Goal: Communication & Community: Answer question/provide support

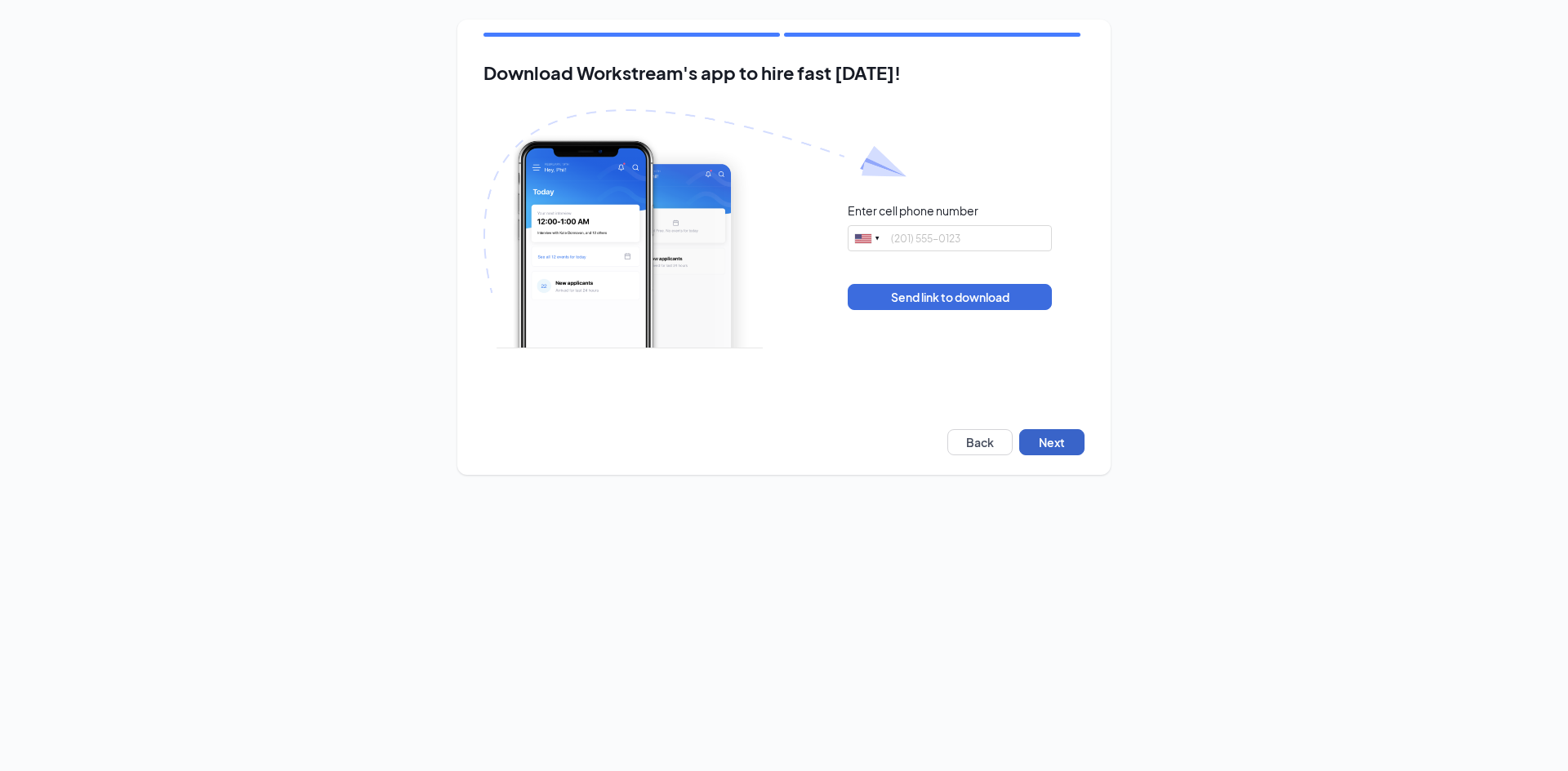
click at [1079, 435] on button "Next" at bounding box center [1052, 442] width 65 height 26
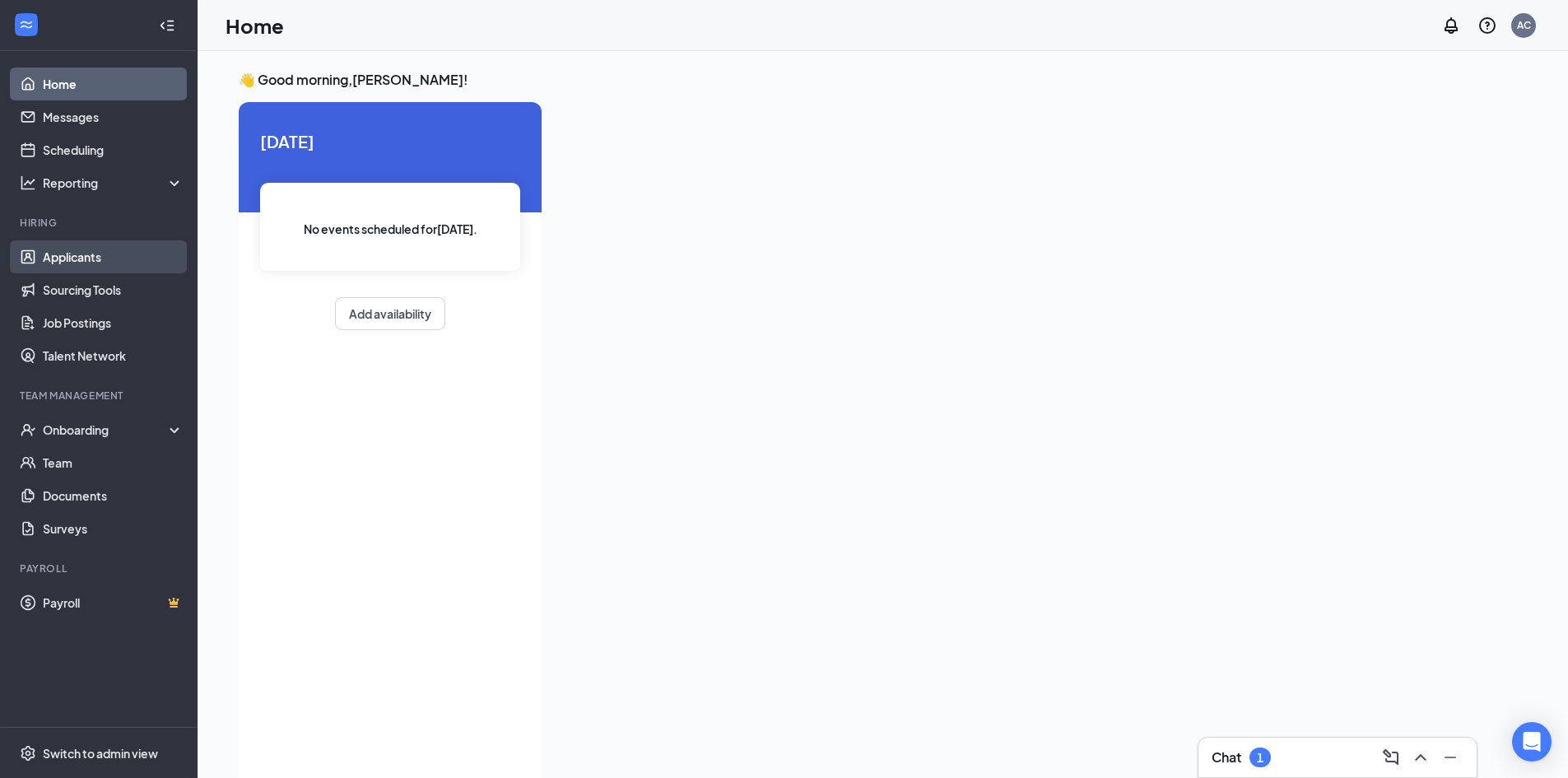
click at [82, 262] on link "Applicants" at bounding box center [113, 256] width 141 height 33
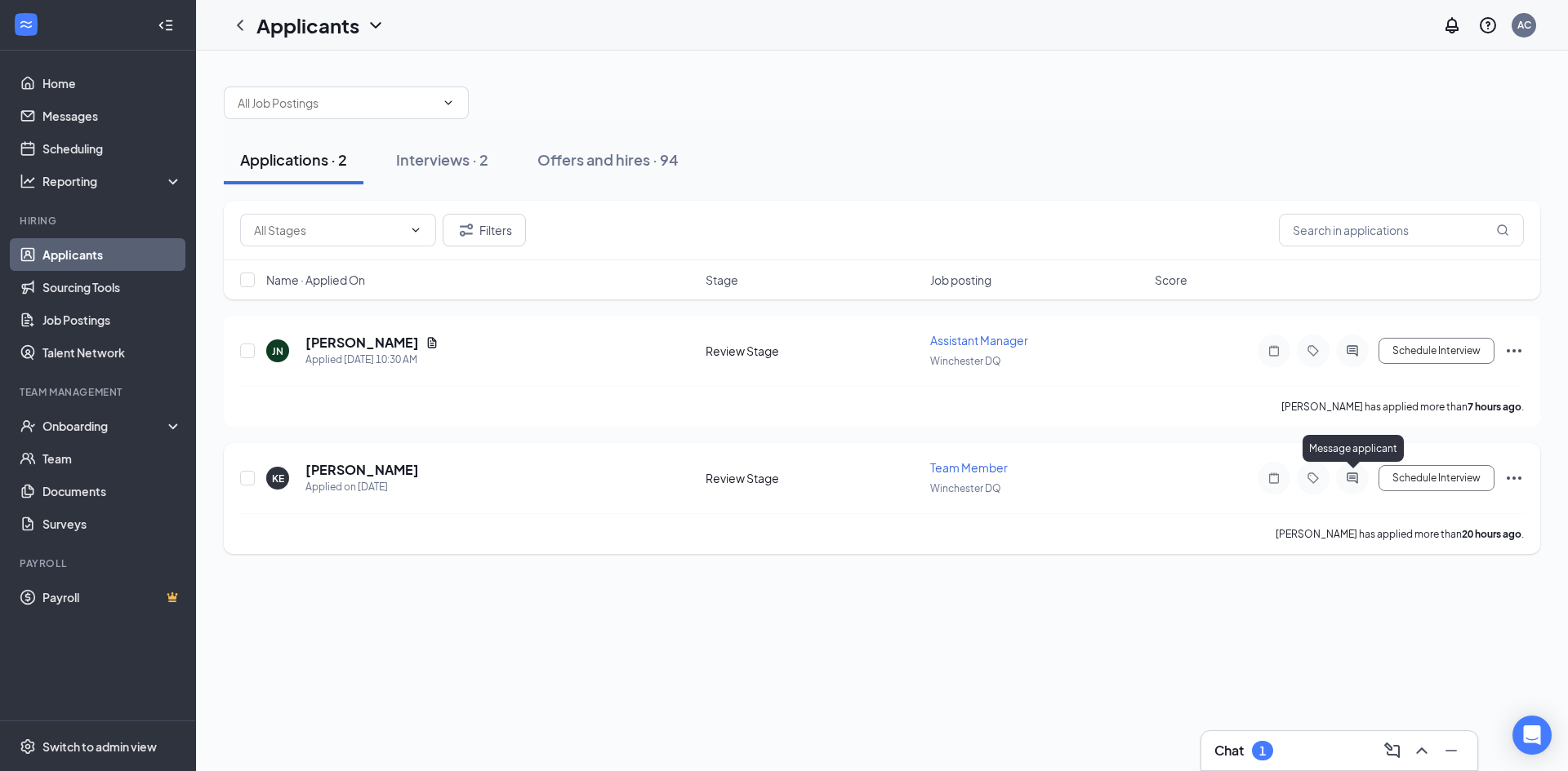
click at [1346, 479] on icon "ActiveChat" at bounding box center [1352, 478] width 20 height 13
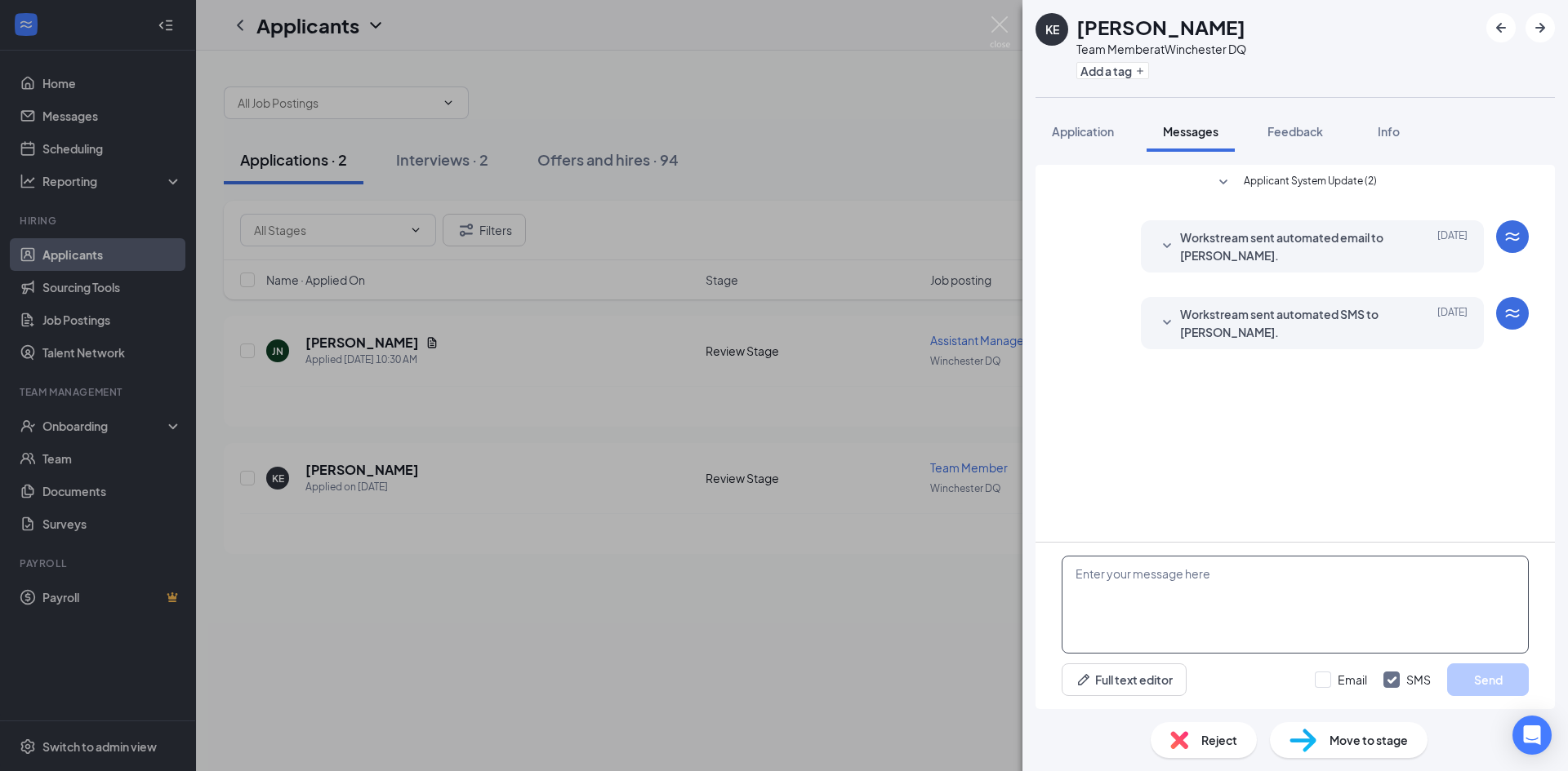
click at [1123, 572] on textarea at bounding box center [1295, 605] width 467 height 98
click at [839, 570] on div "KE [PERSON_NAME] Team Member at Winchester DQ Add a tag Application Messages Fe…" at bounding box center [784, 386] width 1568 height 771
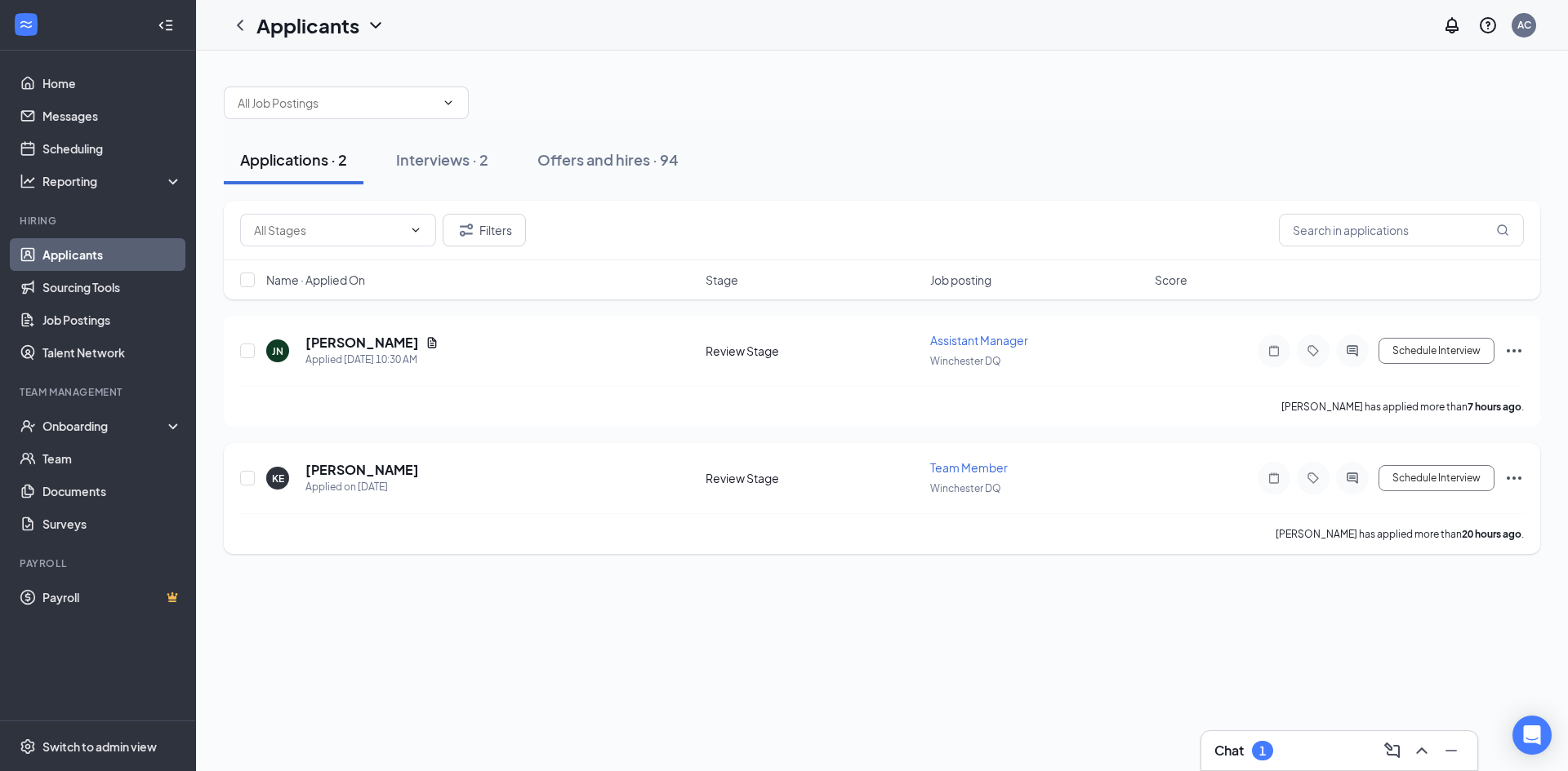
click at [1517, 481] on icon "Ellipses" at bounding box center [1514, 479] width 20 height 20
click at [459, 490] on div "KE [PERSON_NAME] Applied on [DATE]" at bounding box center [481, 479] width 430 height 34
click at [384, 468] on h5 "[PERSON_NAME]" at bounding box center [362, 470] width 114 height 18
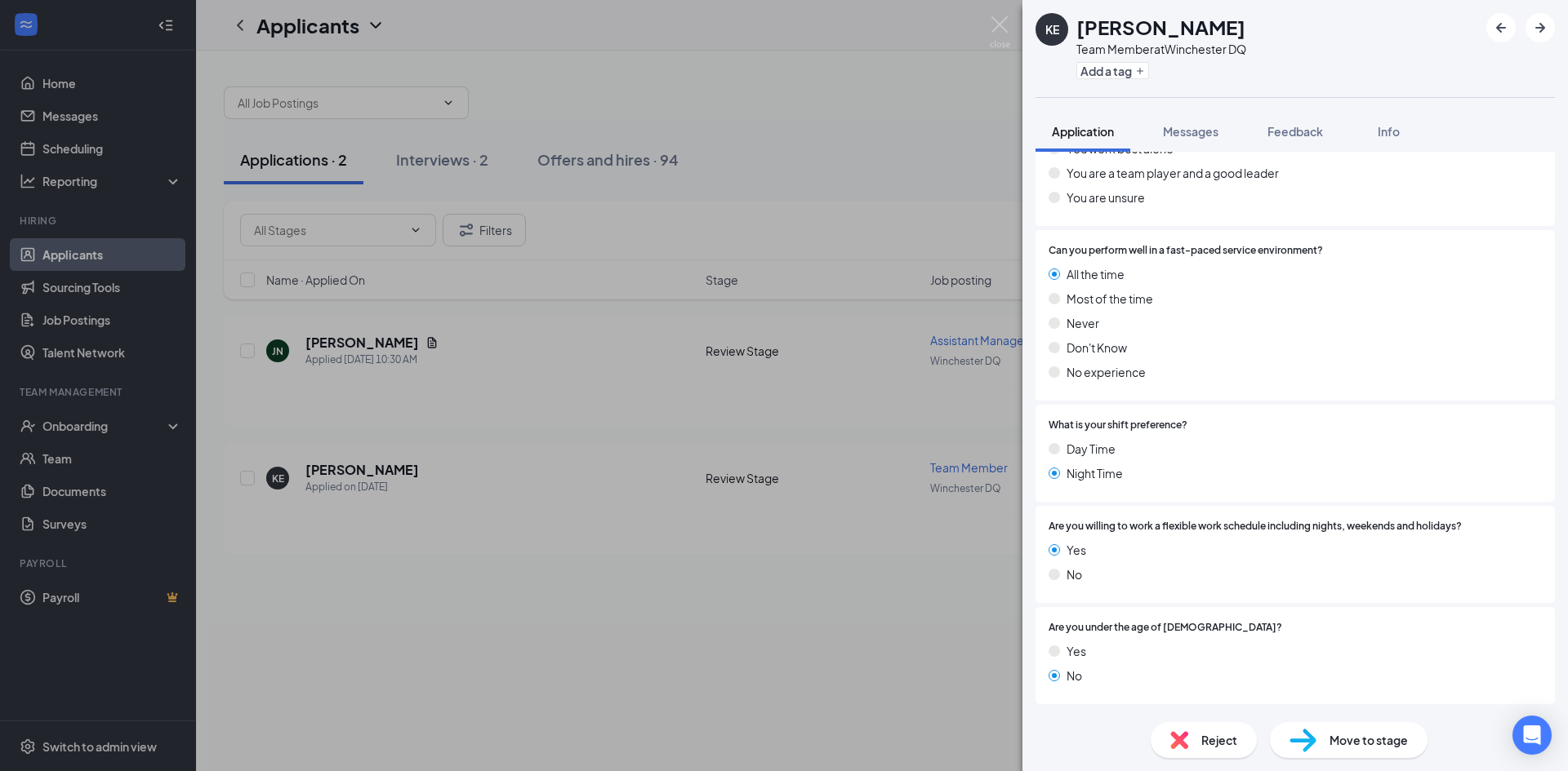
scroll to position [1004, 0]
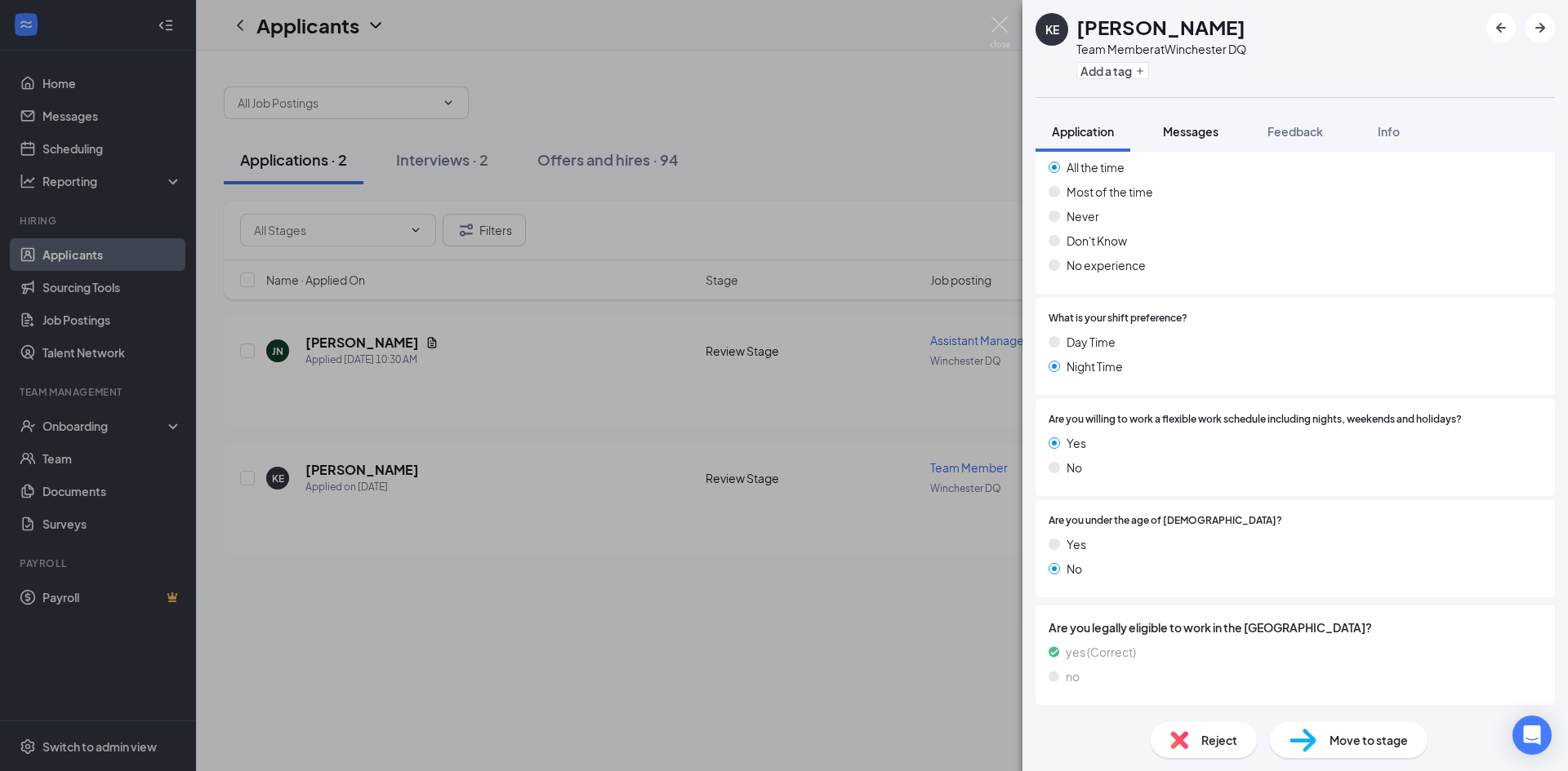
click at [1199, 123] on div "Messages" at bounding box center [1191, 131] width 55 height 16
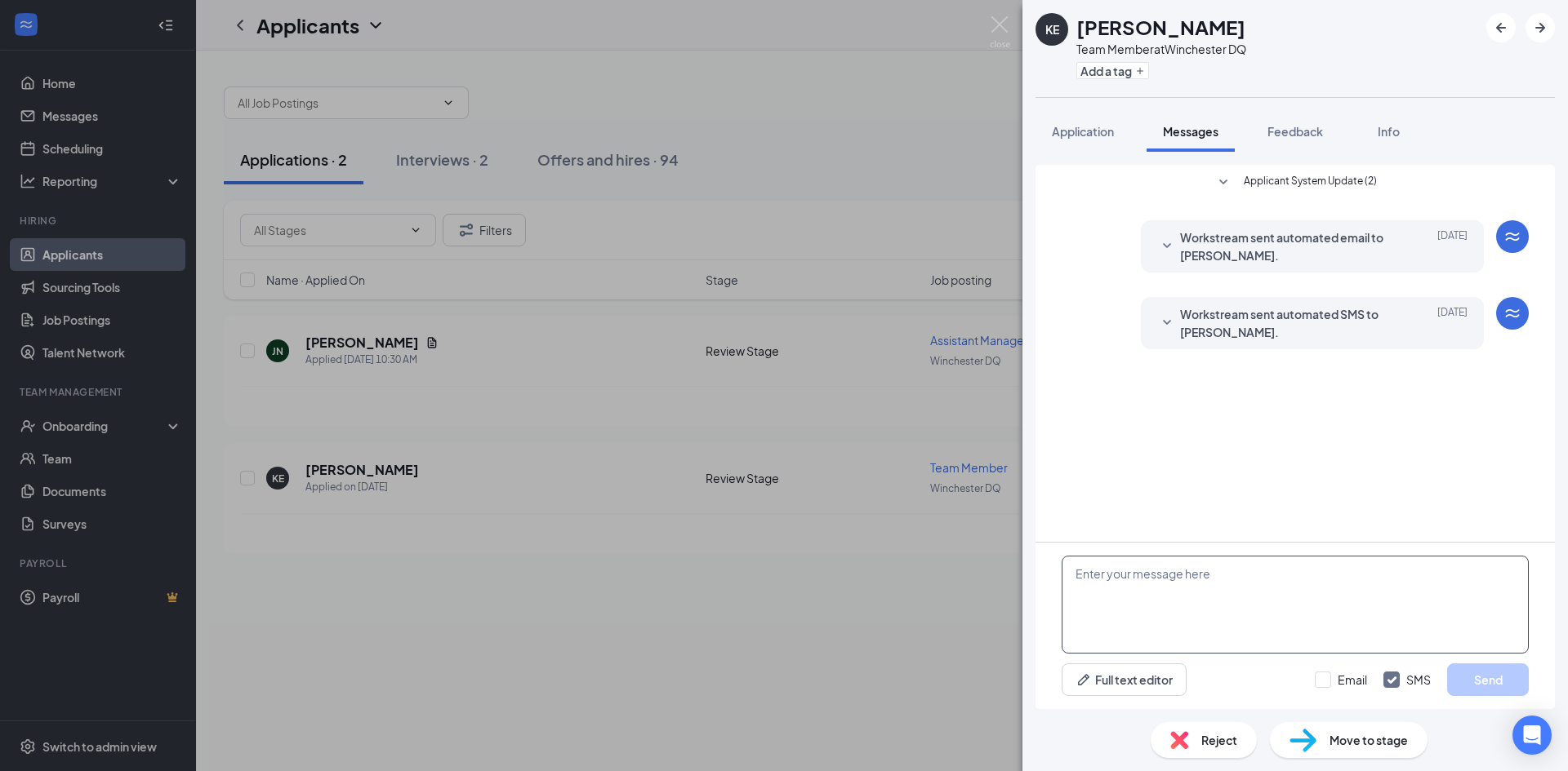
click at [1145, 592] on textarea at bounding box center [1295, 605] width 467 height 98
type textarea "Hi this is [PERSON_NAME], I was wondering when you could come in for a intervie…"
click at [1508, 686] on button "Send" at bounding box center [1487, 680] width 81 height 33
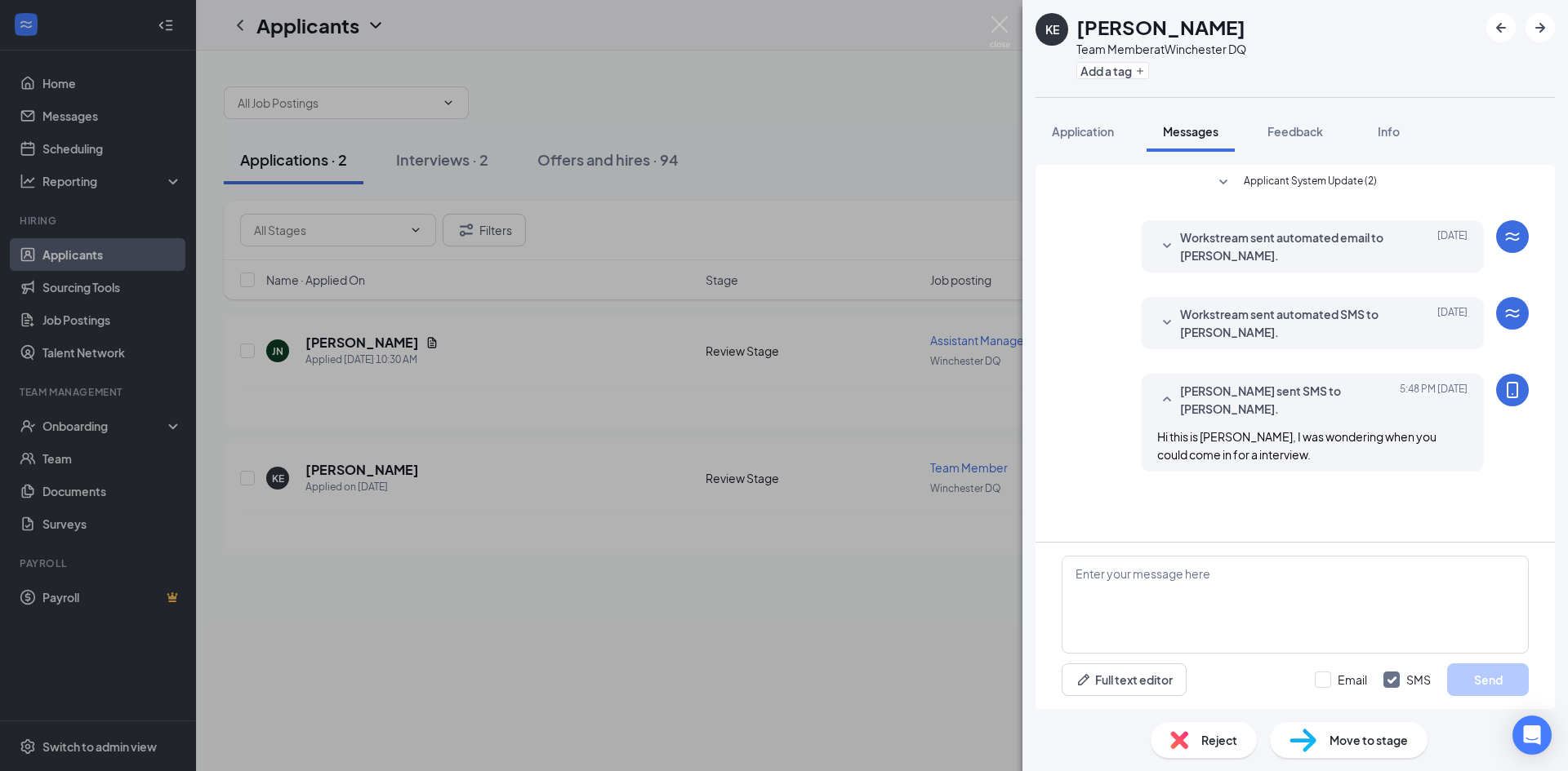
click at [521, 366] on div "KE [PERSON_NAME] Team Member at Winchester DQ Add a tag Application Messages Fe…" at bounding box center [784, 386] width 1568 height 771
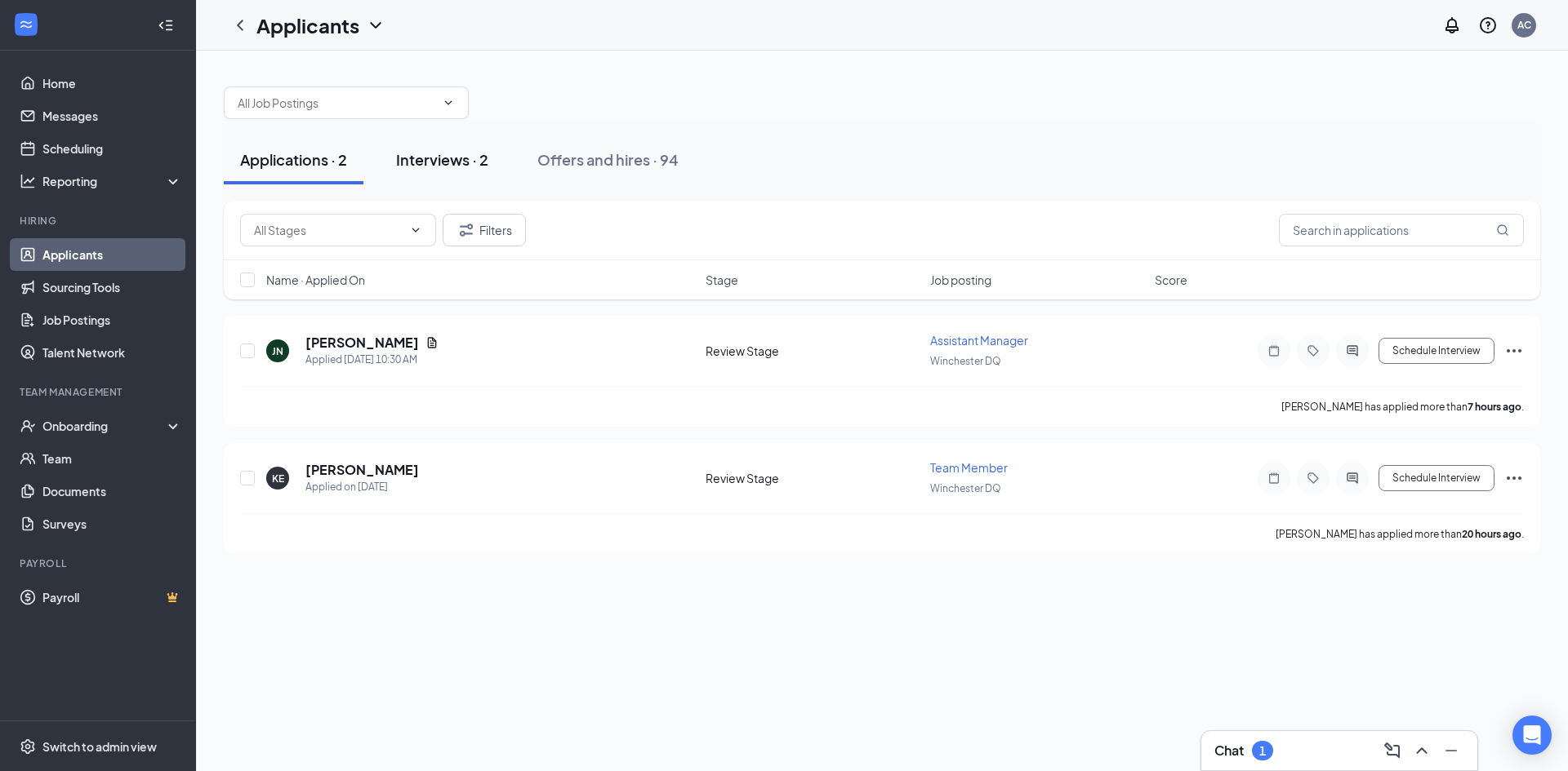
click at [490, 158] on button "Interviews · 2" at bounding box center [442, 159] width 125 height 49
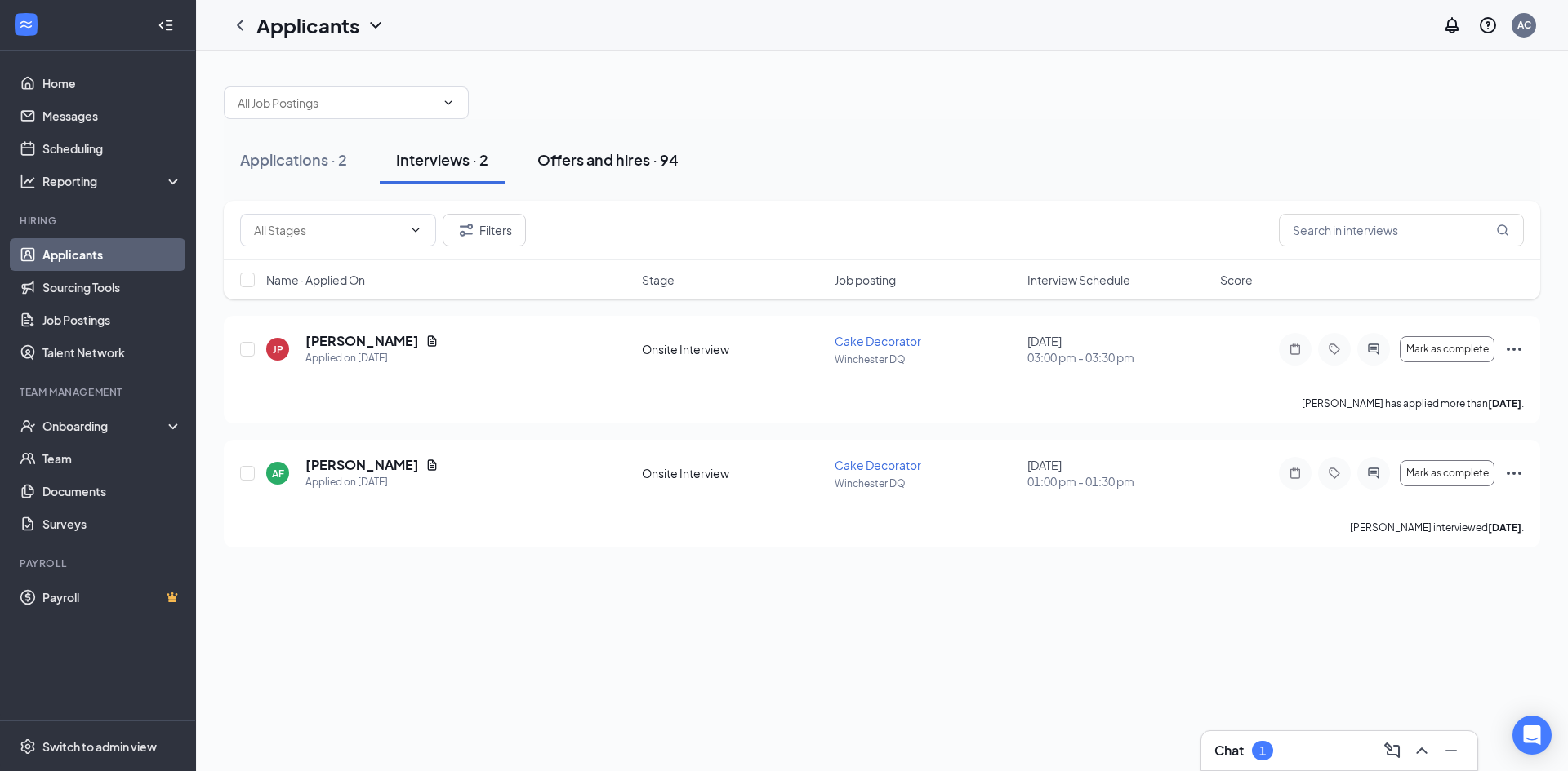
click at [626, 147] on button "Offers and hires · 94" at bounding box center [608, 159] width 174 height 49
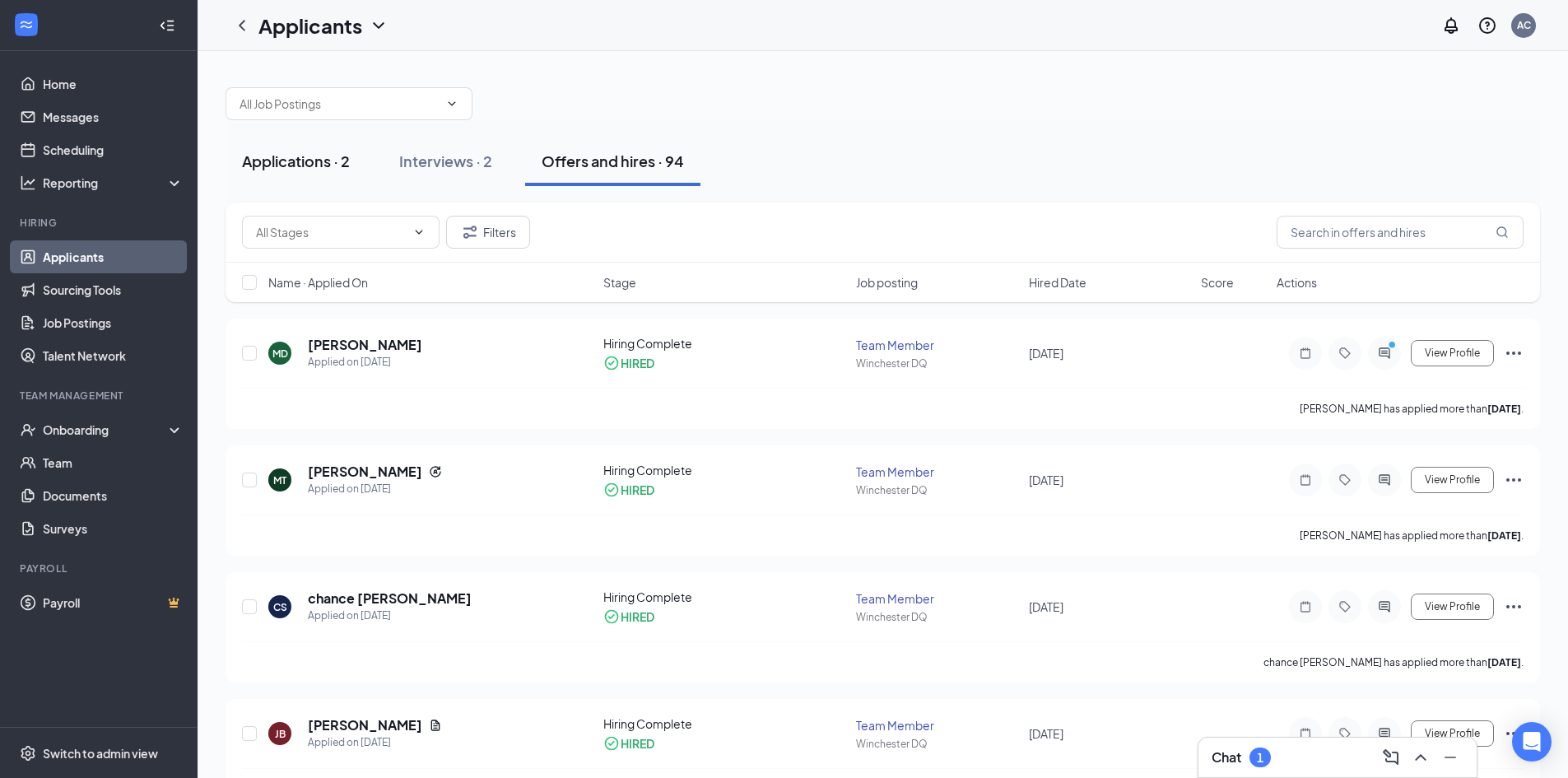
click at [283, 166] on div "Applications · 2" at bounding box center [296, 161] width 108 height 21
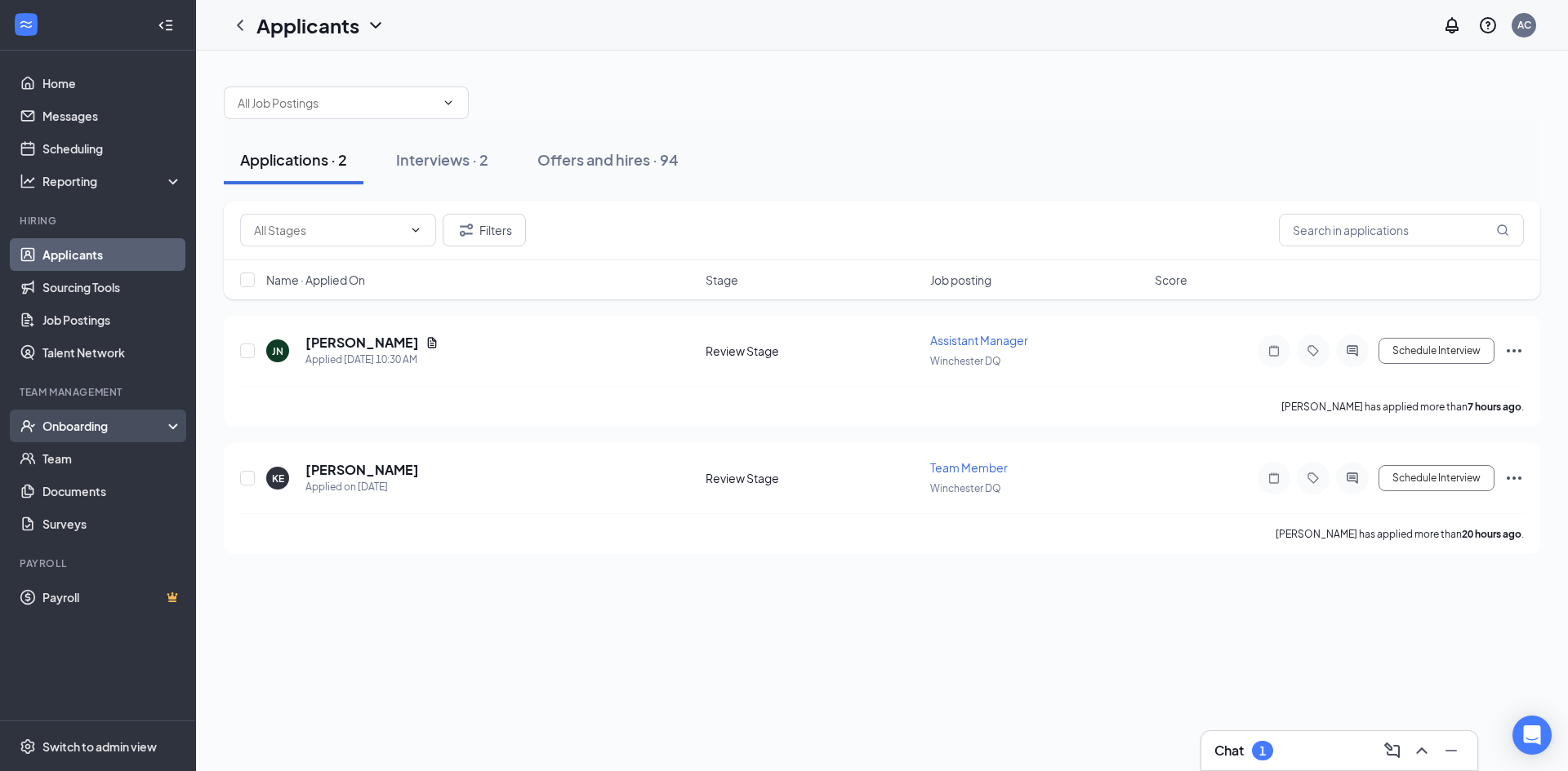
click at [64, 423] on div "Onboarding" at bounding box center [105, 426] width 126 height 16
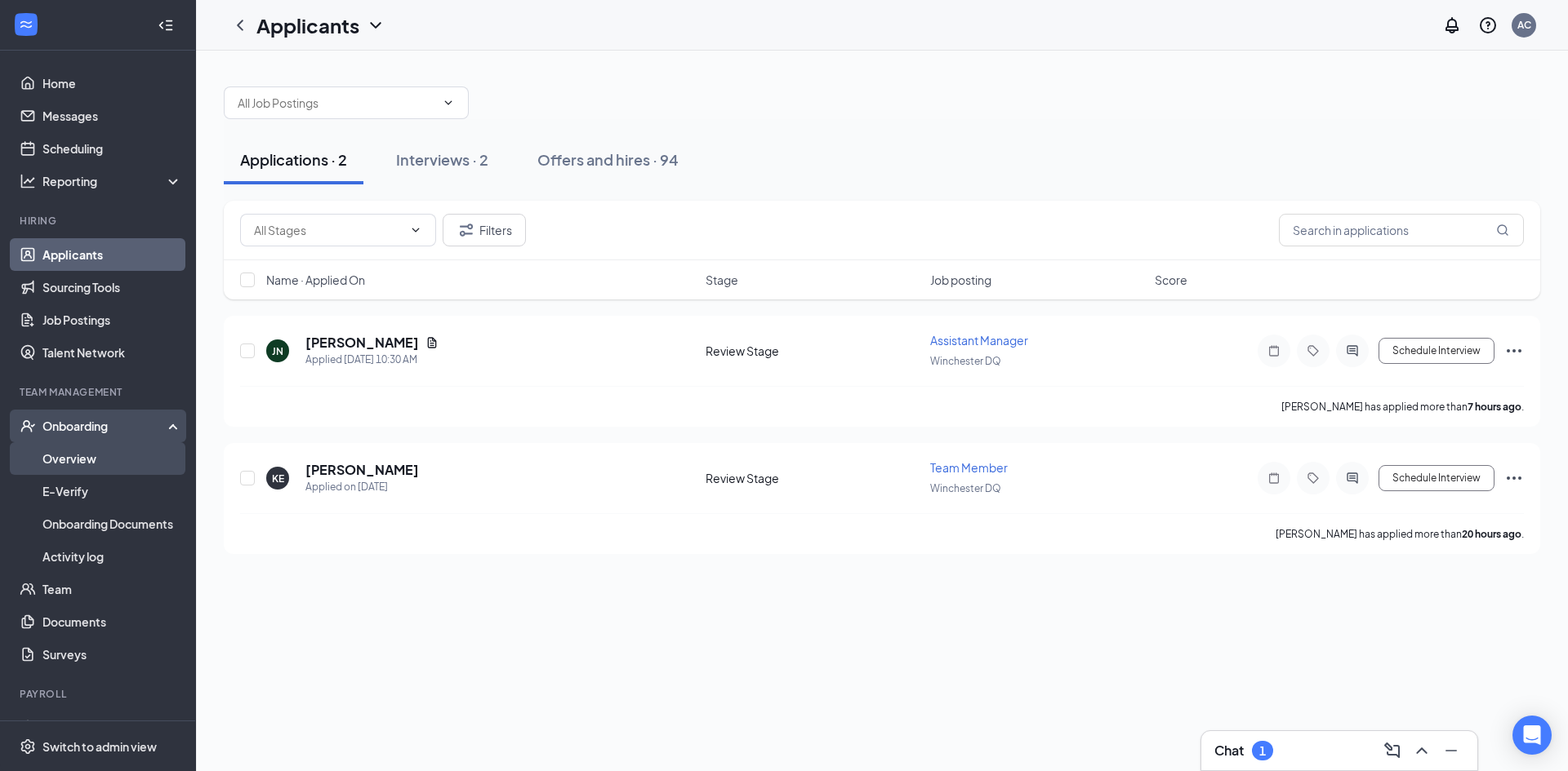
click at [127, 459] on link "Overview" at bounding box center [112, 459] width 140 height 33
